Goal: Navigation & Orientation: Find specific page/section

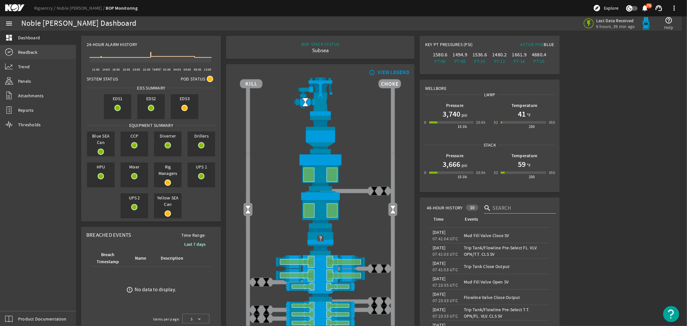
click at [23, 50] on span "Readback" at bounding box center [27, 52] width 19 height 6
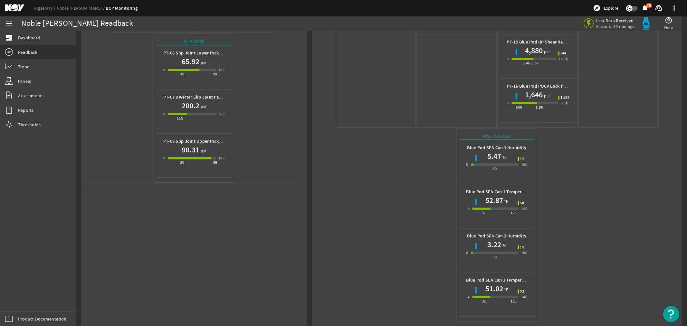
scroll to position [255, 0]
click at [13, 7] on mat-icon at bounding box center [19, 8] width 29 height 8
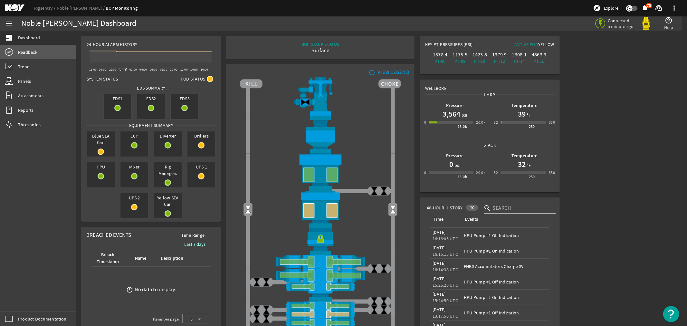
click at [24, 53] on span "Readback" at bounding box center [27, 52] width 19 height 6
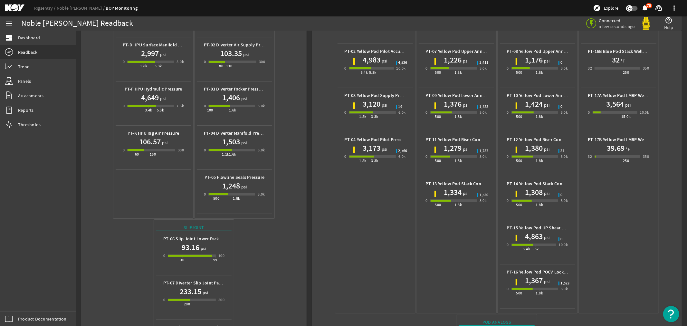
scroll to position [255, 0]
